Goal: Find specific page/section

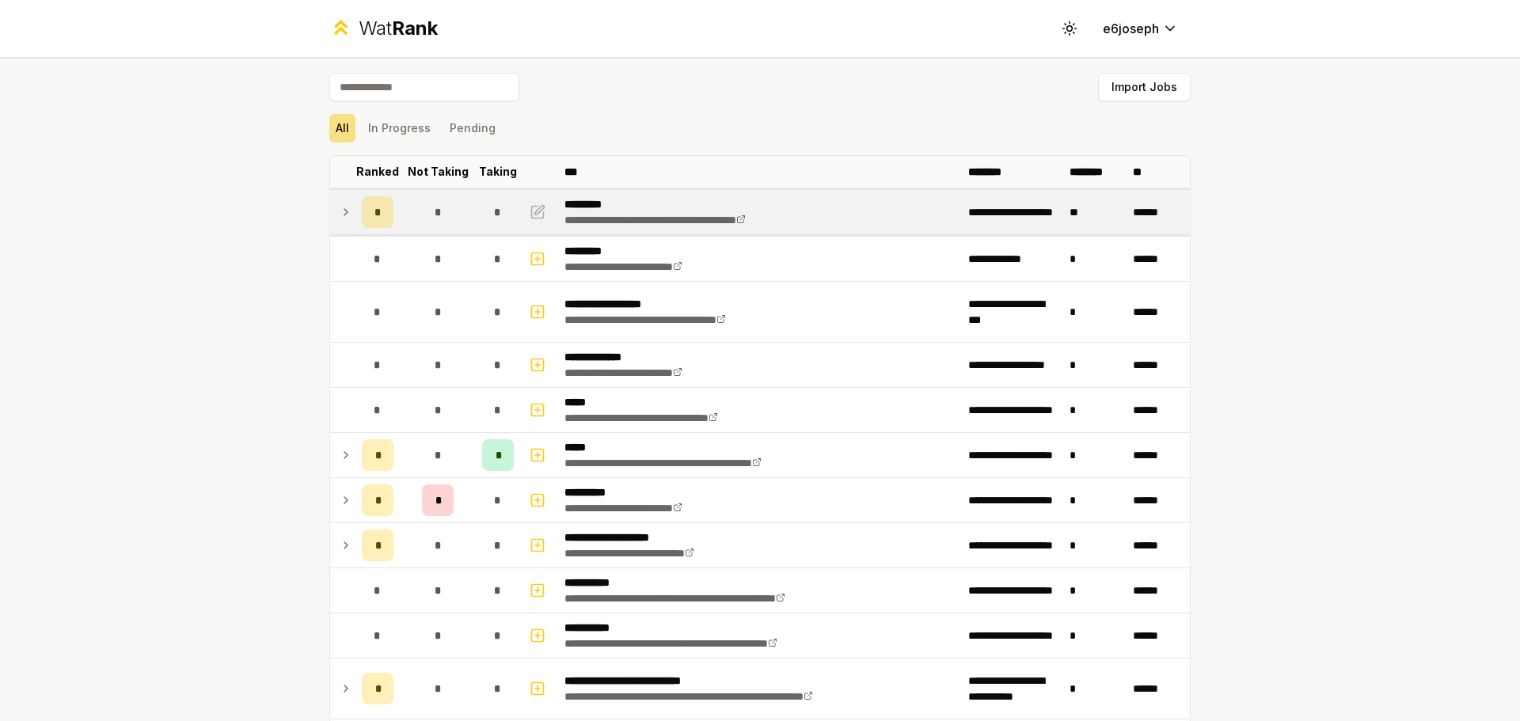
click at [400, 209] on td "*" at bounding box center [438, 212] width 76 height 44
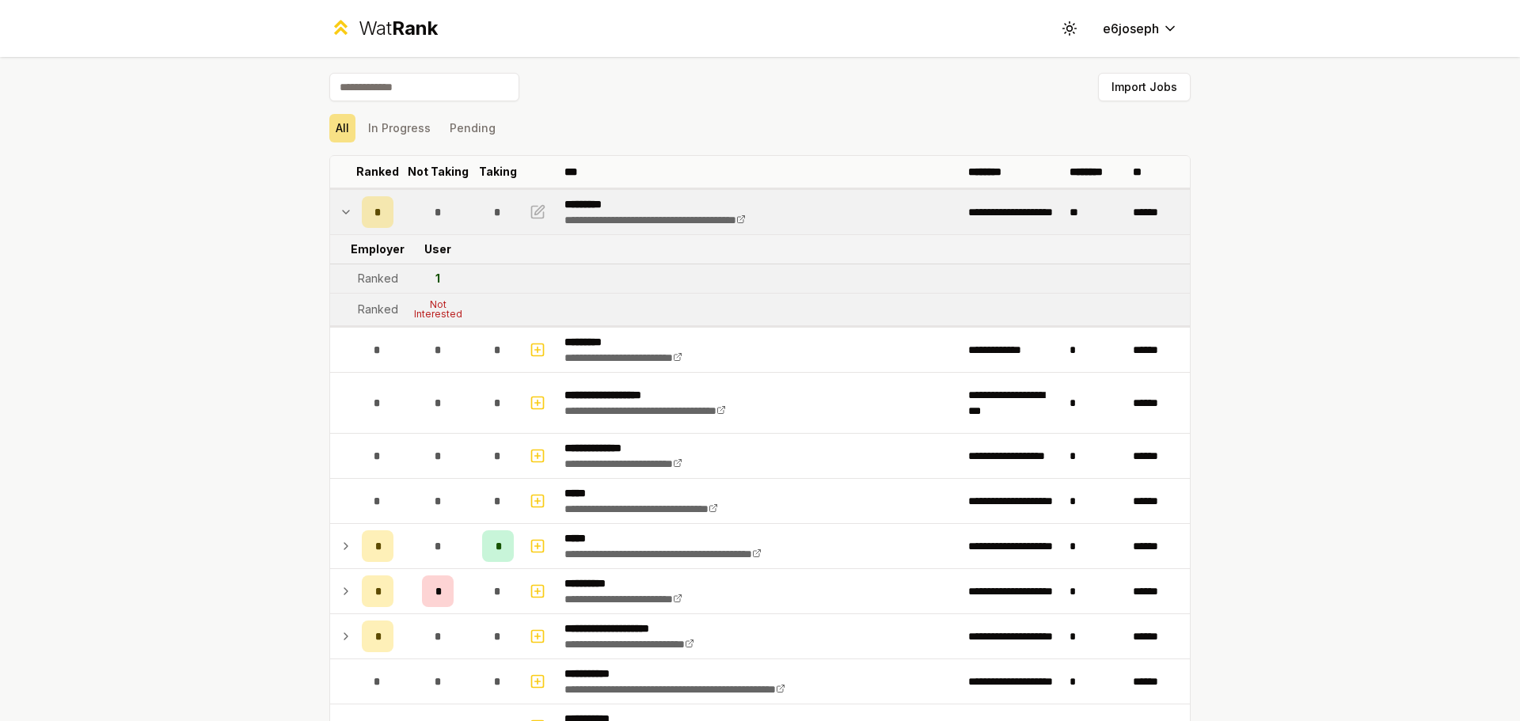
click at [400, 199] on td "*" at bounding box center [438, 212] width 76 height 44
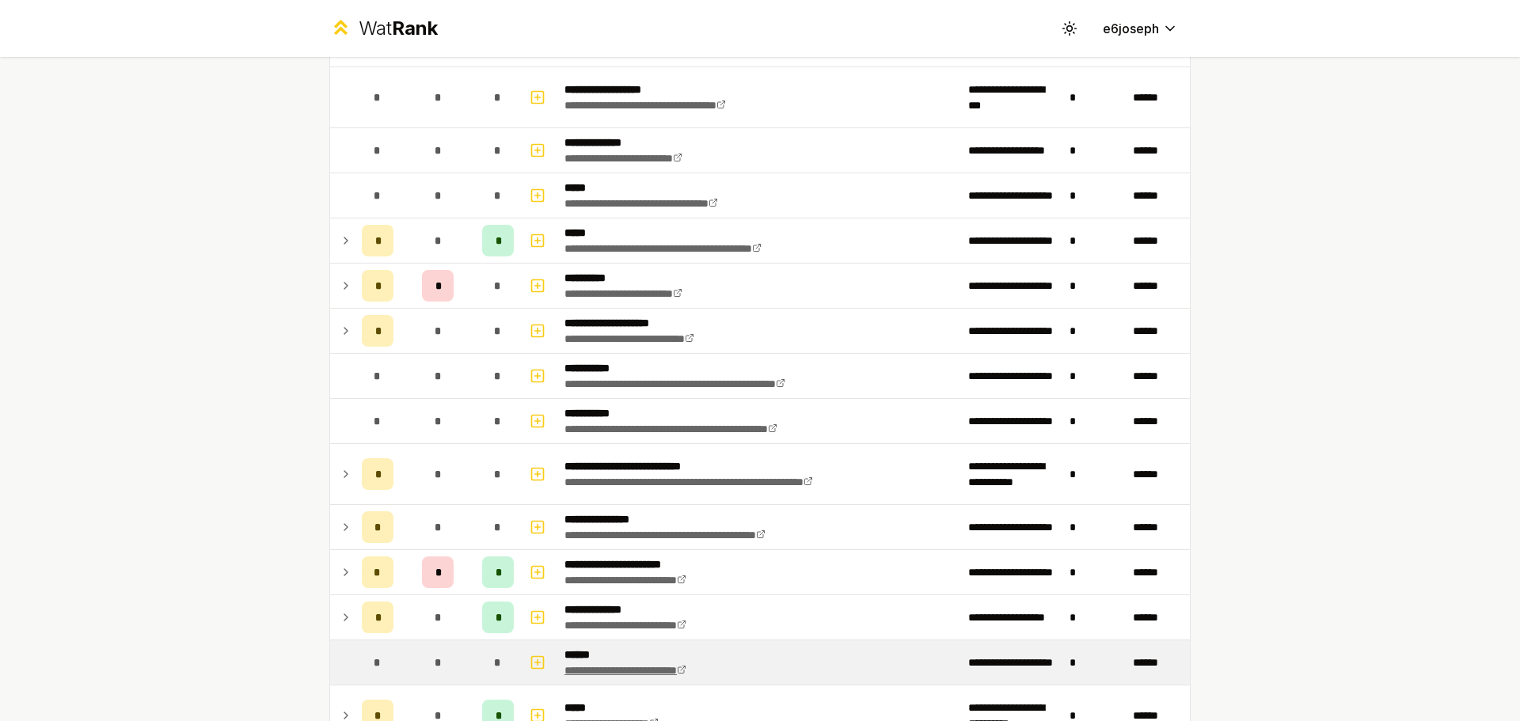
scroll to position [475, 0]
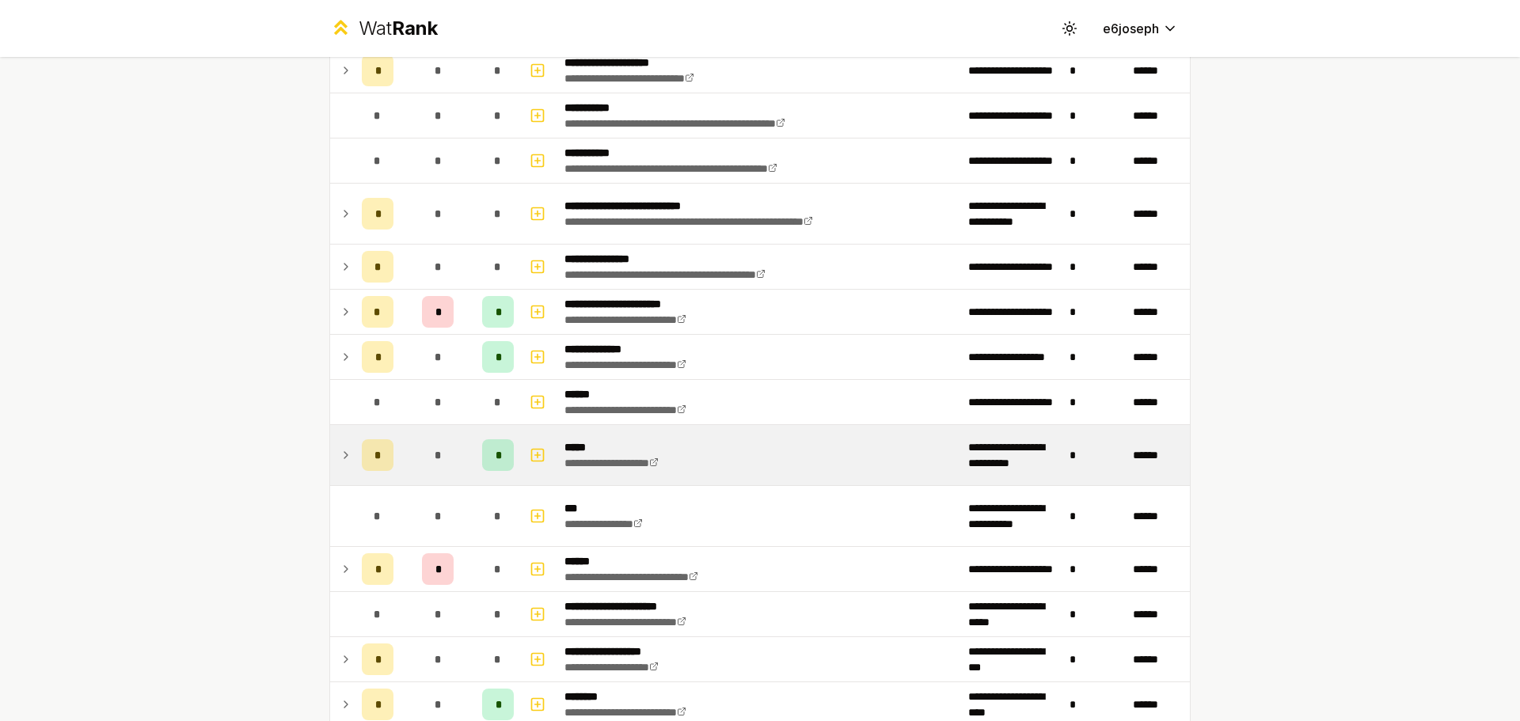
click at [356, 446] on td "*" at bounding box center [378, 455] width 44 height 60
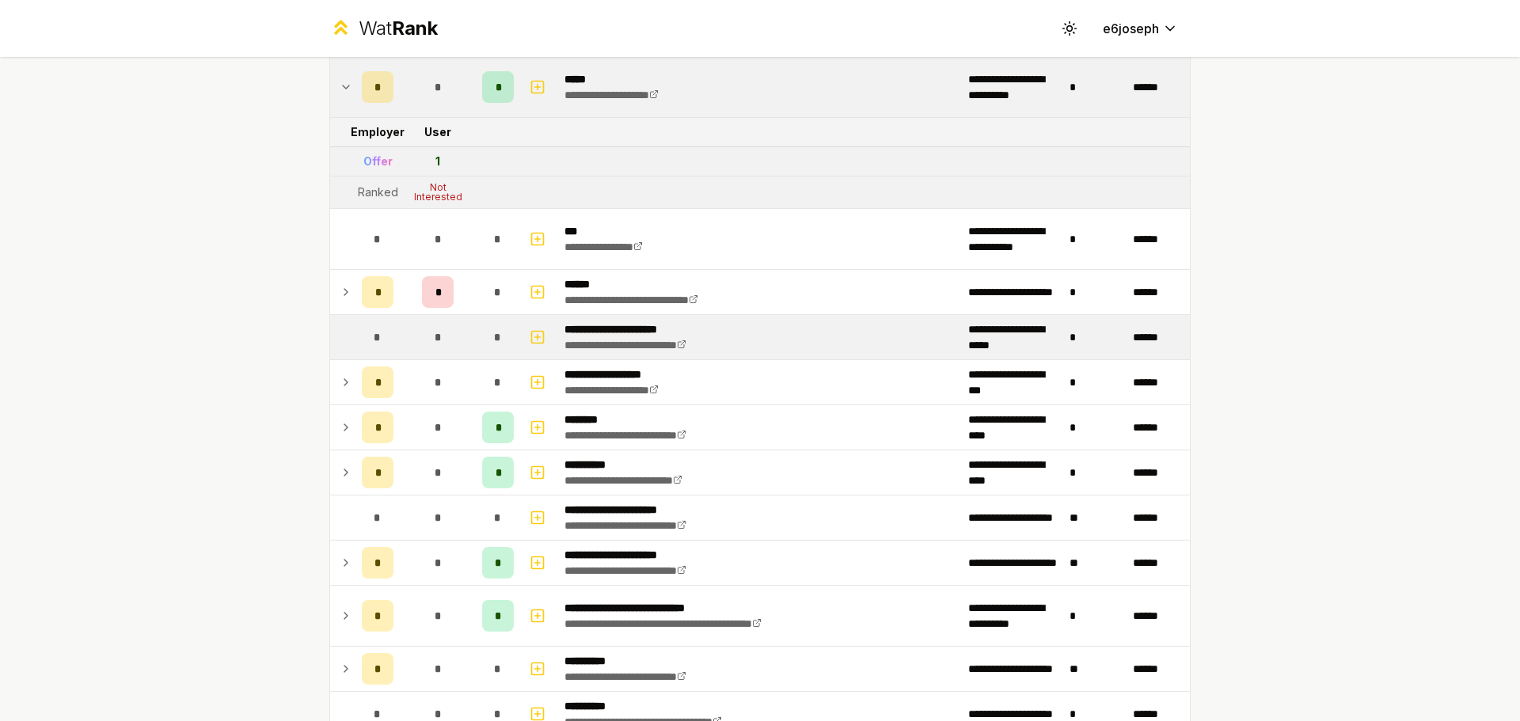
scroll to position [1003, 0]
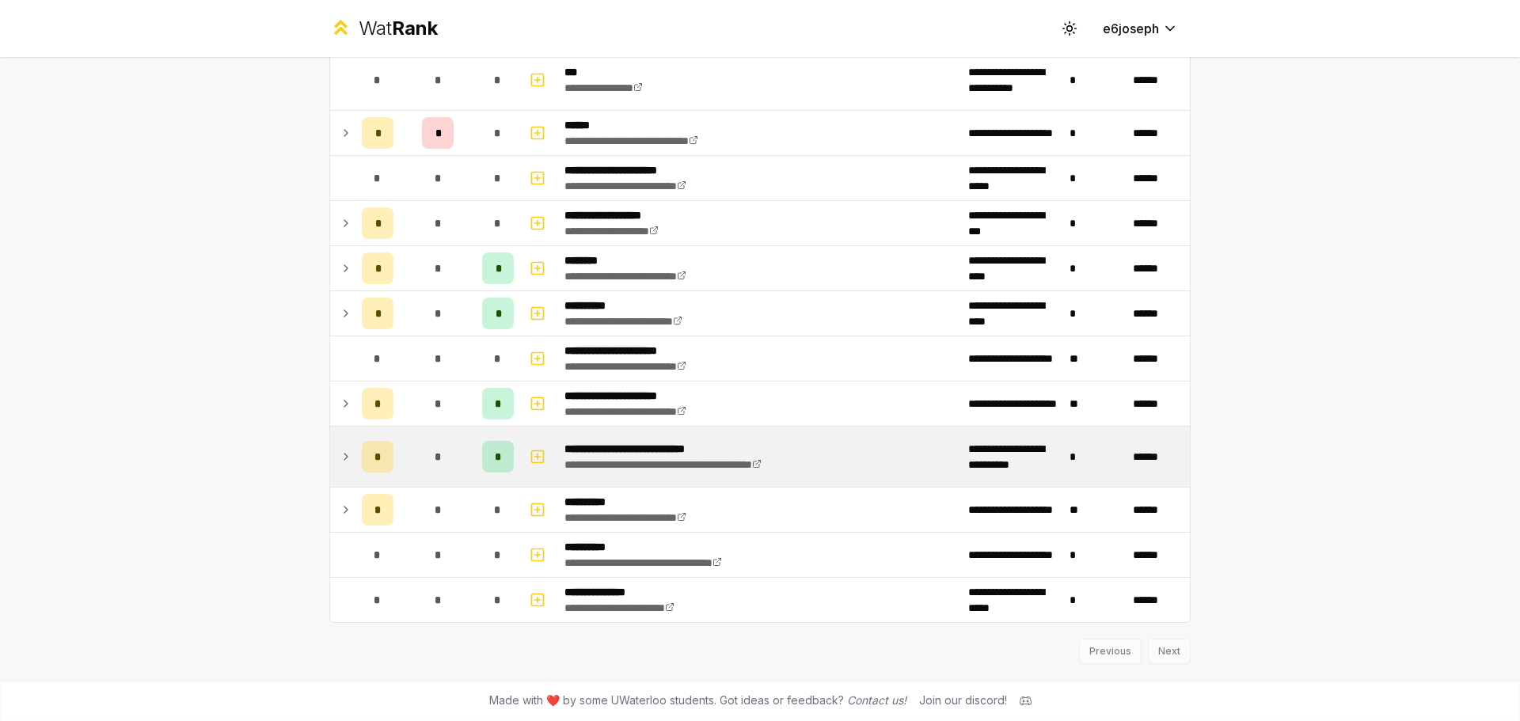
click at [348, 462] on td at bounding box center [342, 457] width 25 height 60
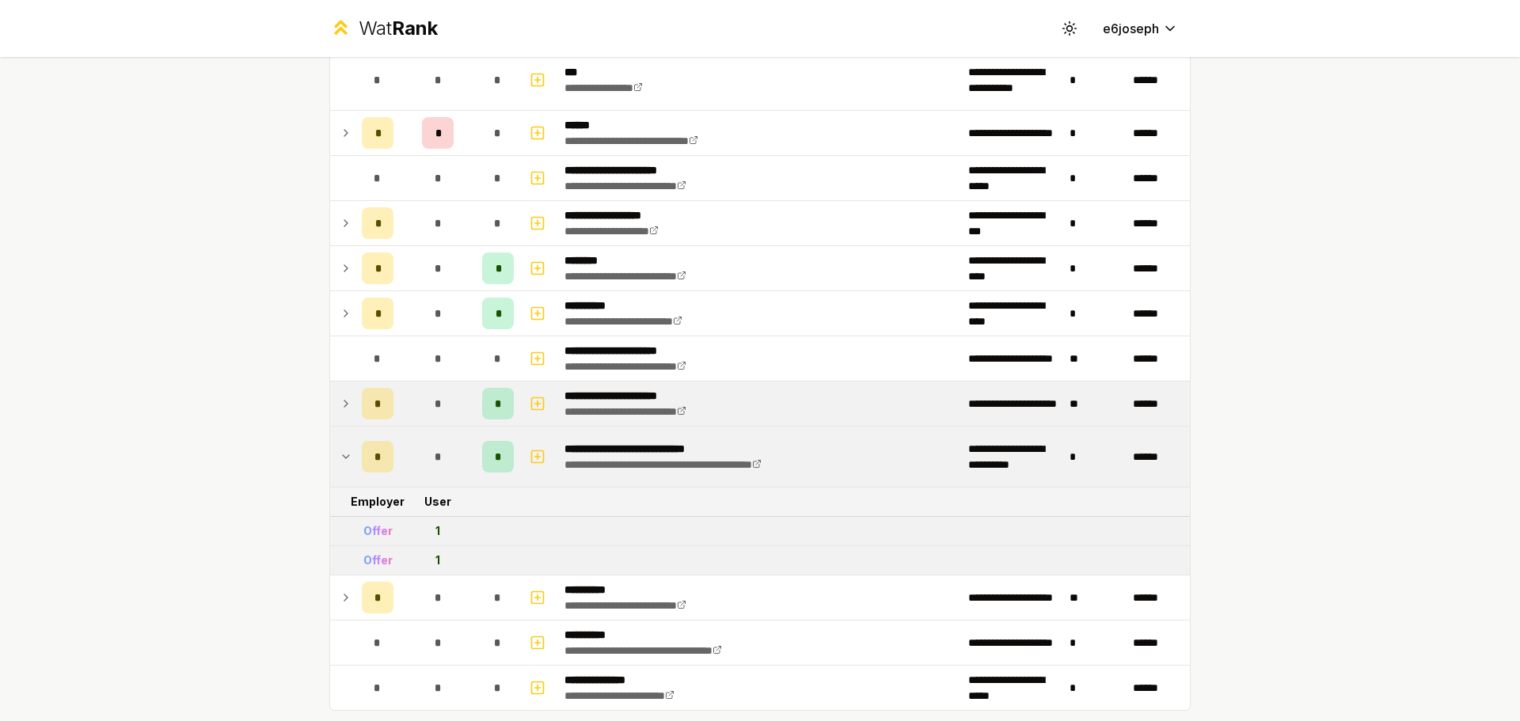
click at [356, 418] on td "*" at bounding box center [378, 404] width 44 height 44
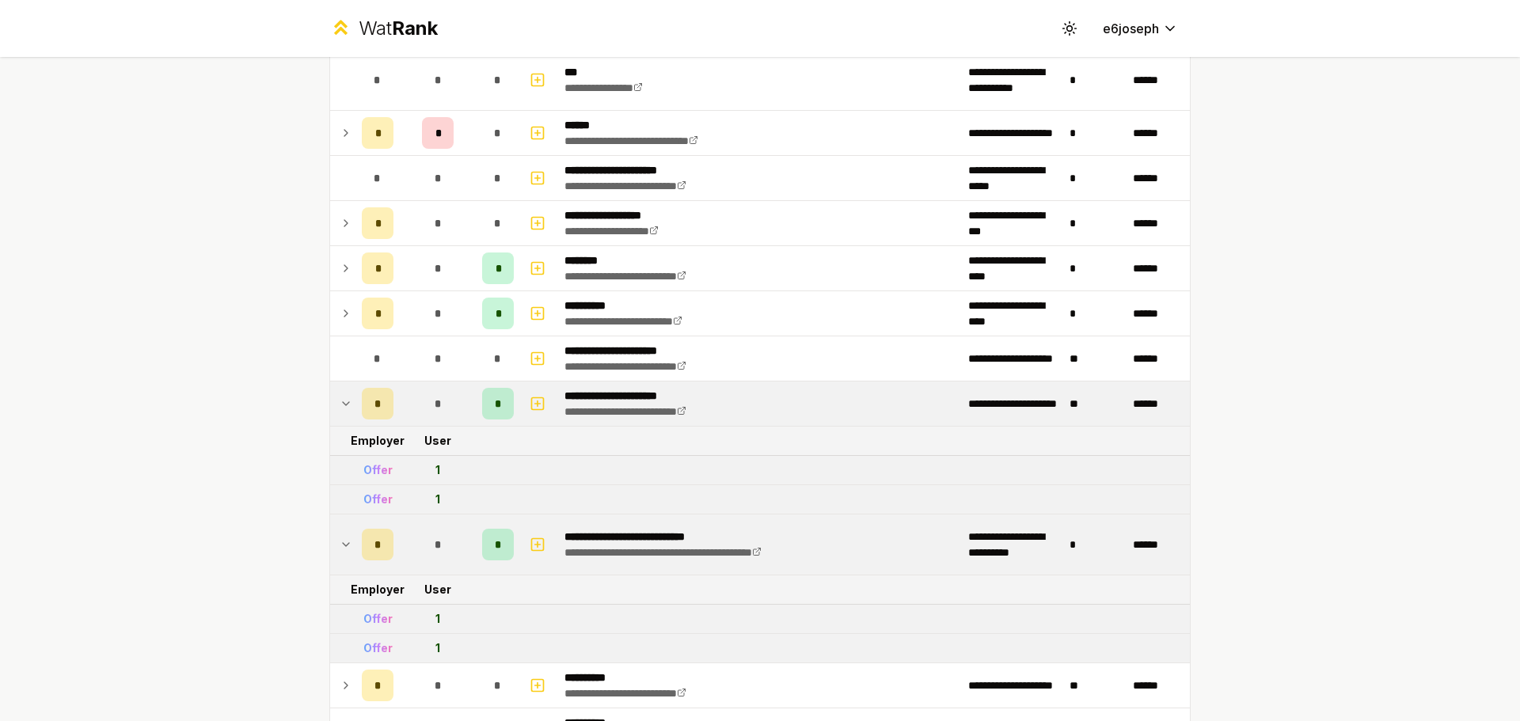
click at [356, 418] on td "*" at bounding box center [378, 404] width 44 height 44
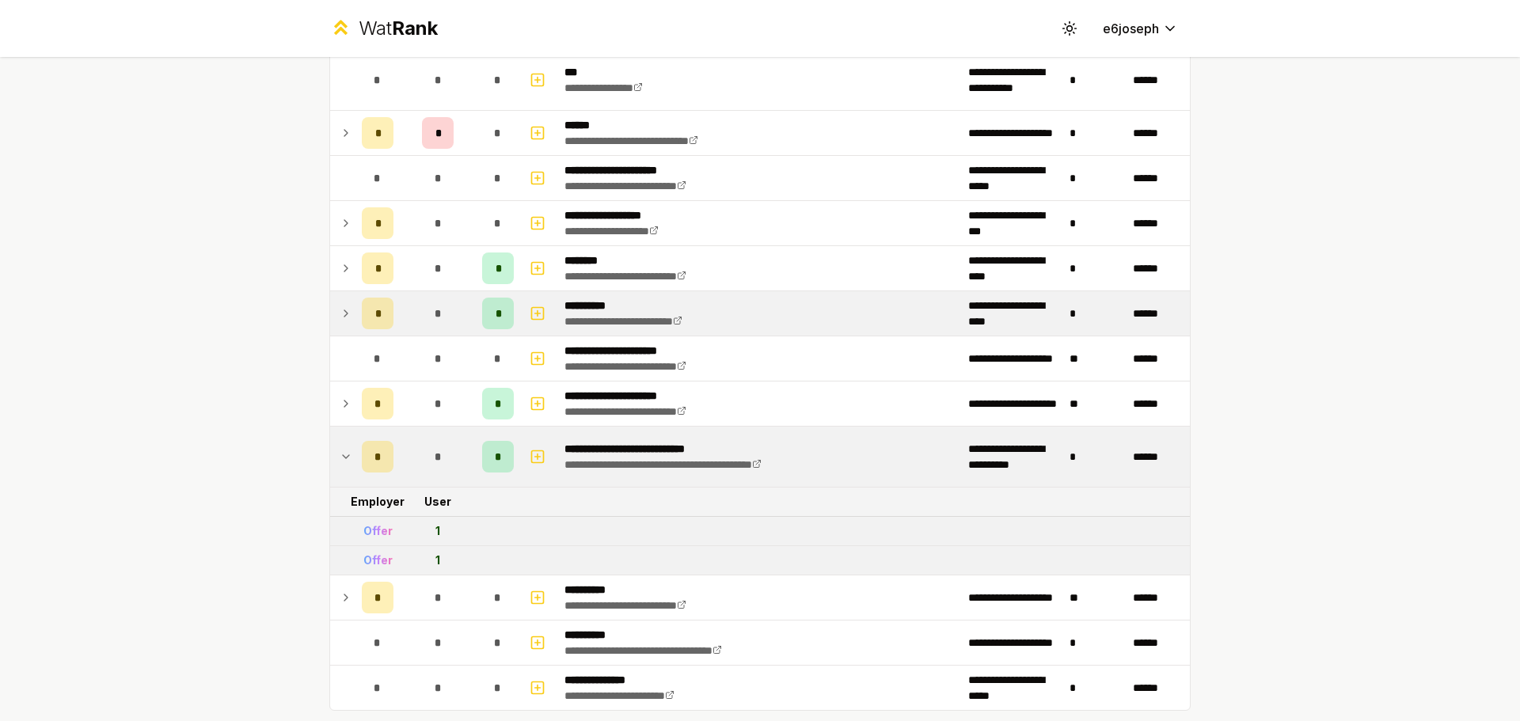
click at [336, 326] on td at bounding box center [342, 313] width 25 height 44
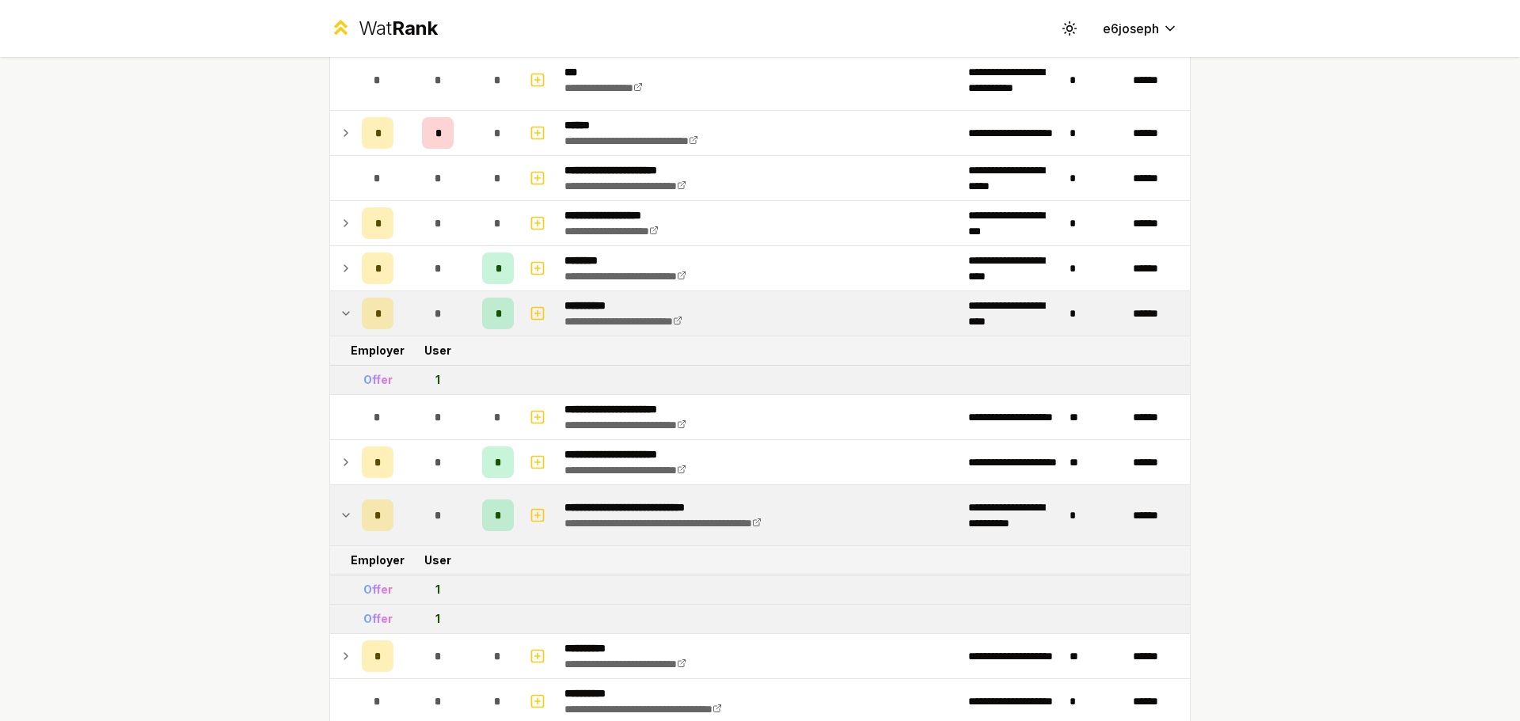
click at [336, 326] on td at bounding box center [342, 313] width 25 height 44
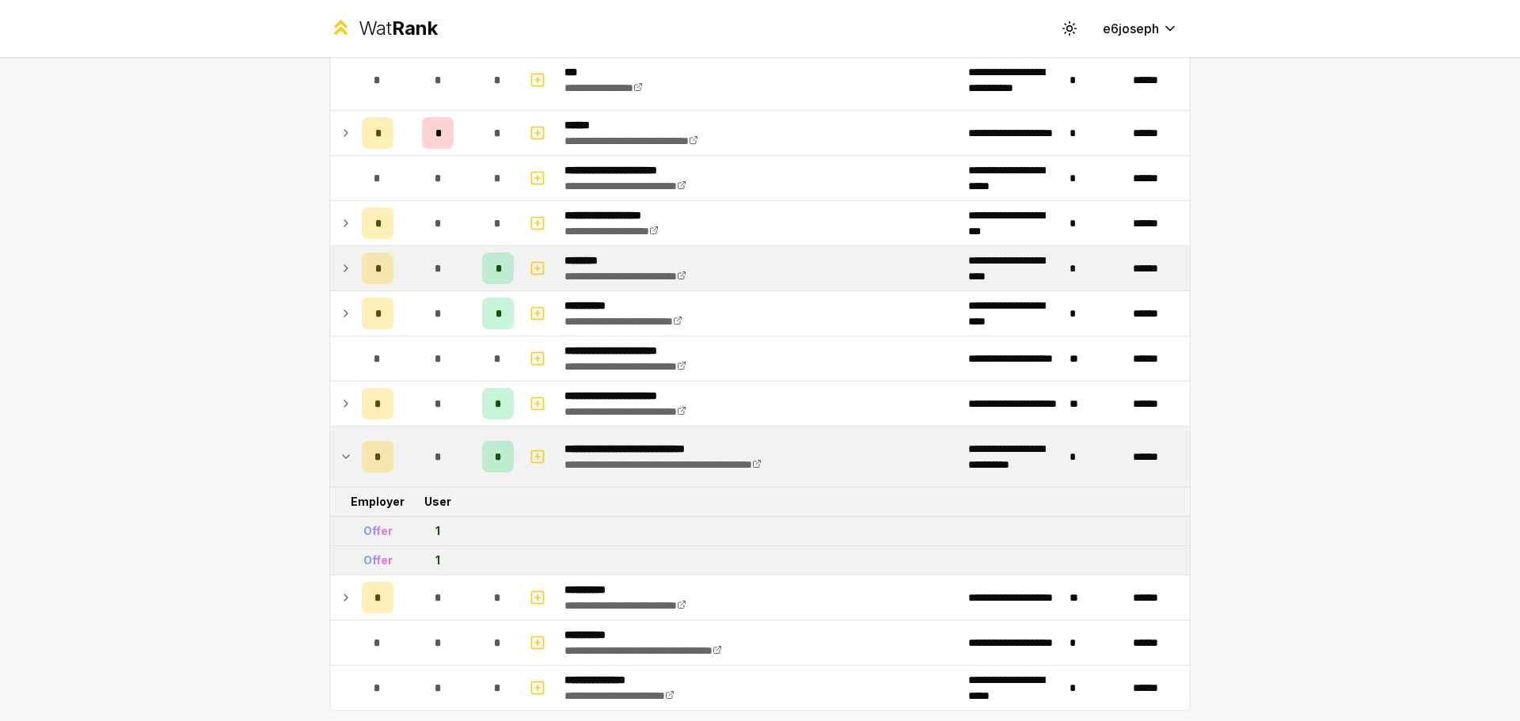
click at [344, 270] on icon at bounding box center [346, 268] width 13 height 19
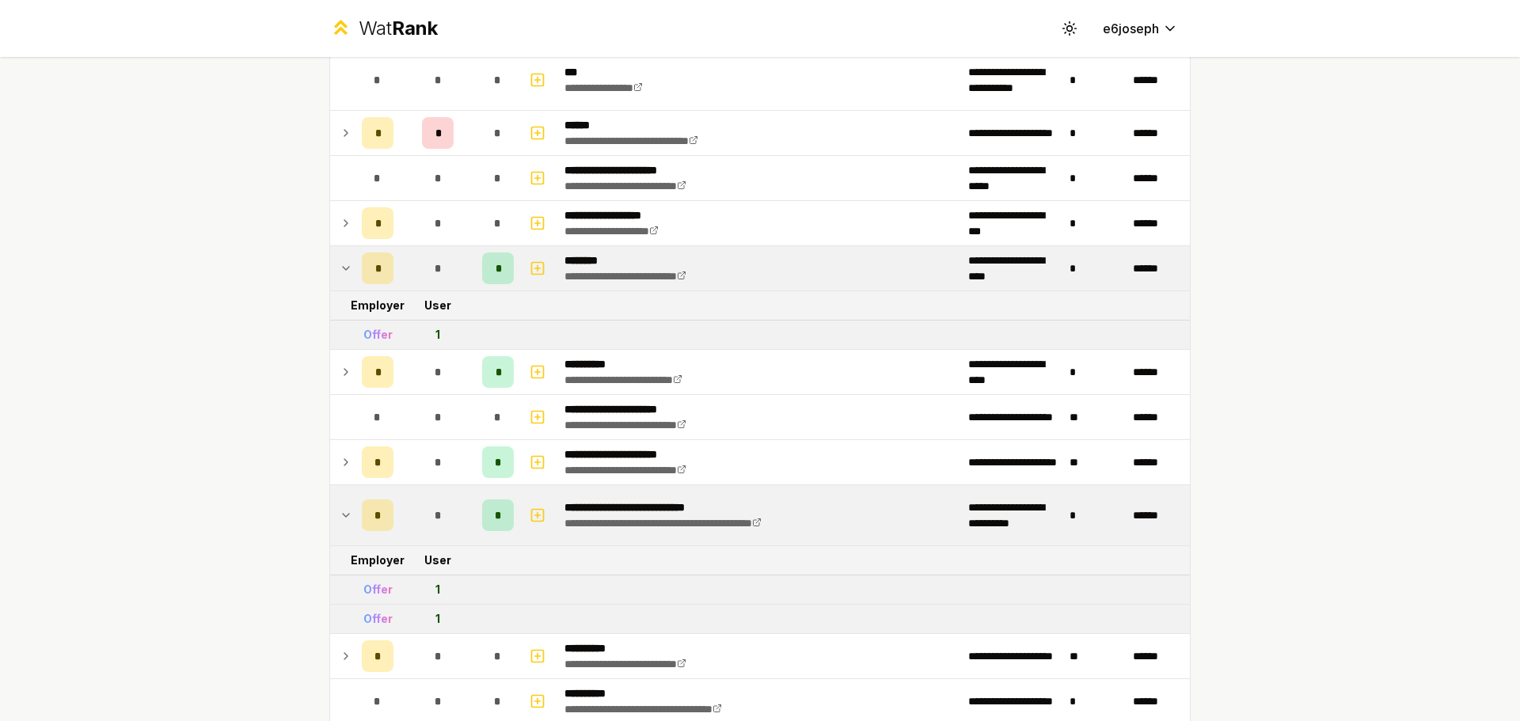
click at [344, 270] on icon at bounding box center [346, 268] width 13 height 19
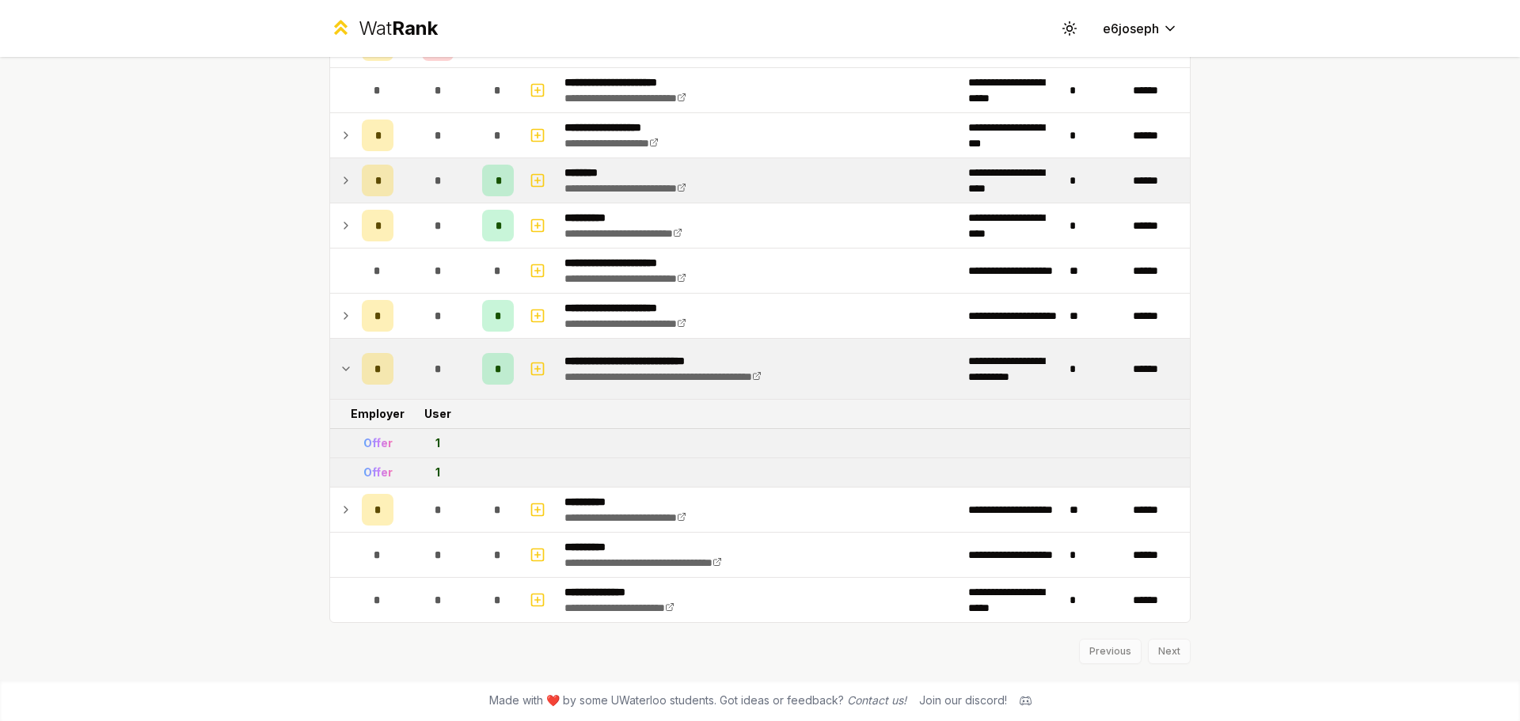
scroll to position [0, 0]
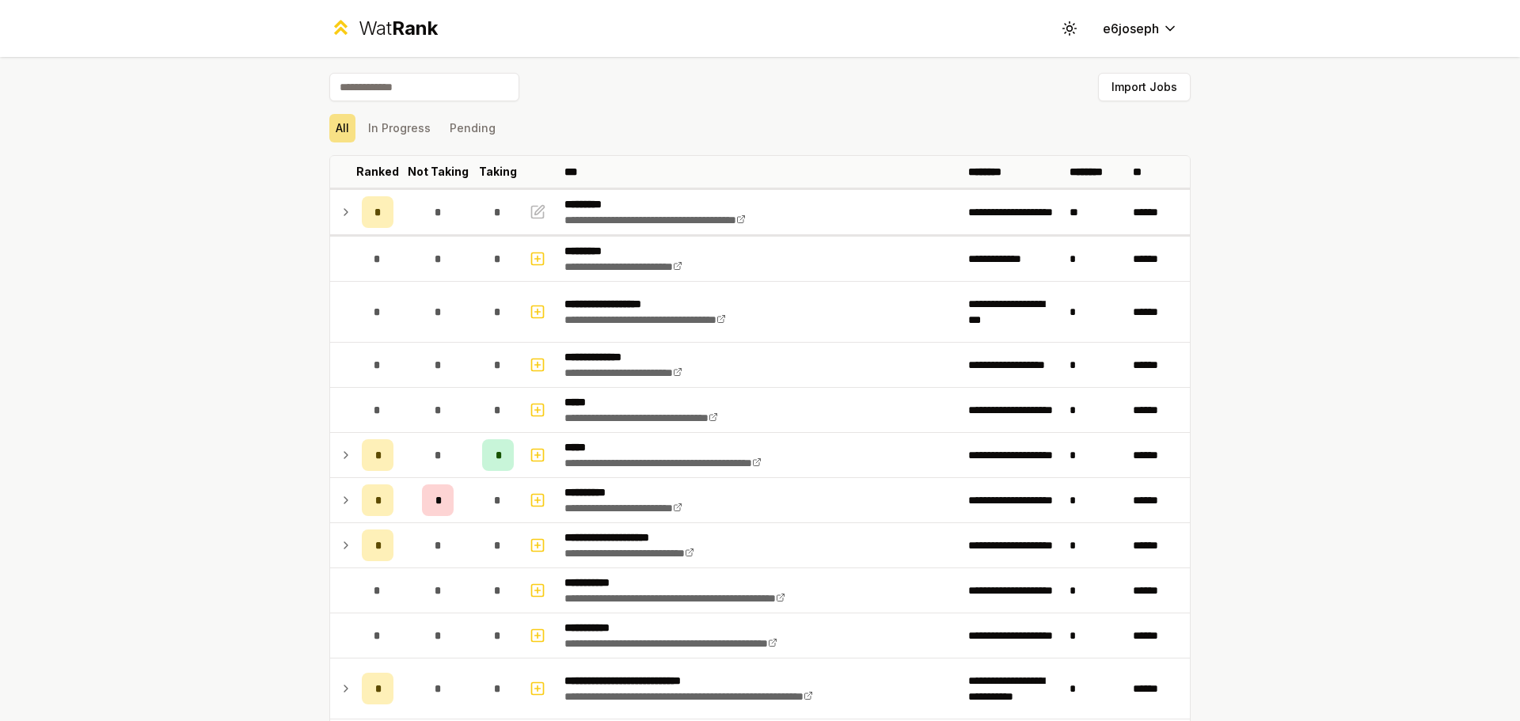
drag, startPoint x: 156, startPoint y: 519, endPoint x: 215, endPoint y: 77, distance: 445.7
